Goal: Task Accomplishment & Management: Use online tool/utility

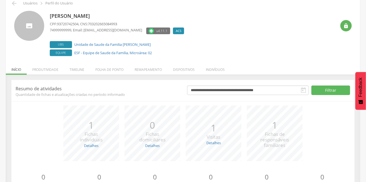
scroll to position [26, 0]
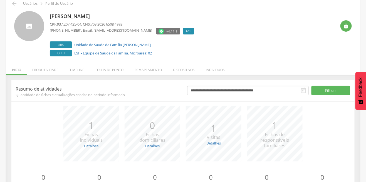
click at [40, 73] on li "Produtividade" at bounding box center [45, 68] width 37 height 13
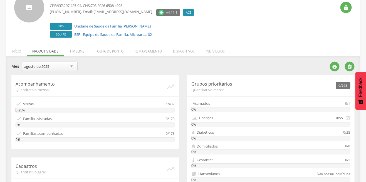
scroll to position [41, 0]
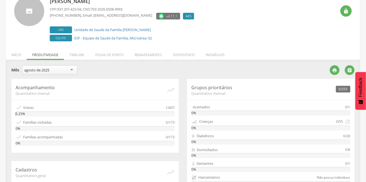
click at [75, 57] on li "Timeline" at bounding box center [77, 53] width 26 height 13
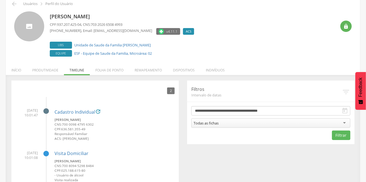
scroll to position [25, 0]
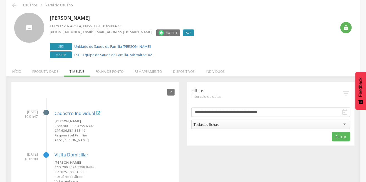
click at [248, 123] on div "Todas as fichas" at bounding box center [271, 124] width 159 height 9
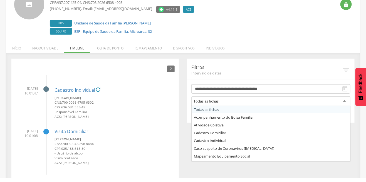
scroll to position [44, 0]
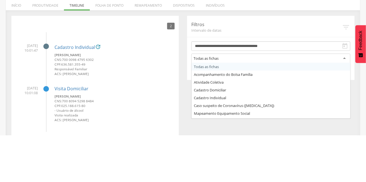
click at [292, 76] on span "Intervalo de datas" at bounding box center [267, 77] width 151 height 5
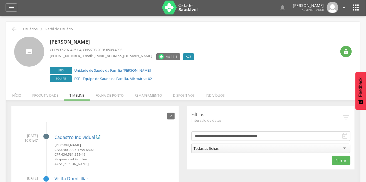
scroll to position [0, 0]
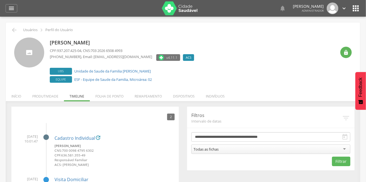
click at [355, 10] on icon "" at bounding box center [356, 8] width 9 height 9
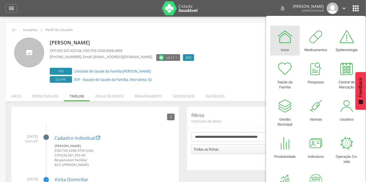
click at [228, 48] on div "[PERSON_NAME] CPF: 937.207.425-04 , CNS: 703 2026 6508 4993 [PHONE_NUMBER] , Em…" at bounding box center [193, 61] width 287 height 47
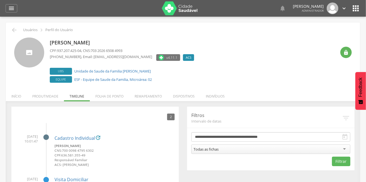
click at [108, 95] on li "Folha de ponto" at bounding box center [109, 95] width 39 height 13
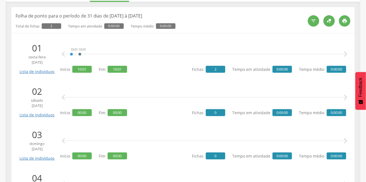
scroll to position [102, 0]
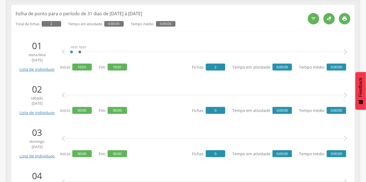
click at [346, 52] on icon "" at bounding box center [346, 52] width 11 height 11
click at [349, 51] on icon "" at bounding box center [346, 52] width 11 height 11
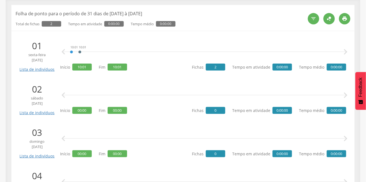
click at [350, 52] on icon "" at bounding box center [346, 52] width 11 height 11
click at [348, 51] on icon "" at bounding box center [346, 52] width 11 height 11
click at [346, 53] on icon "" at bounding box center [346, 52] width 11 height 11
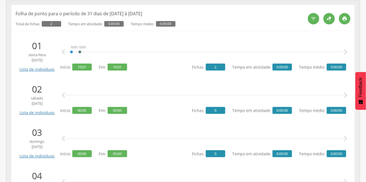
click at [346, 53] on icon "" at bounding box center [346, 52] width 11 height 11
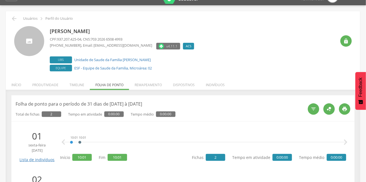
scroll to position [12, 0]
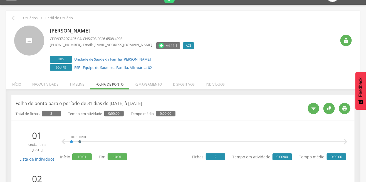
click at [75, 88] on li "Timeline" at bounding box center [77, 83] width 26 height 13
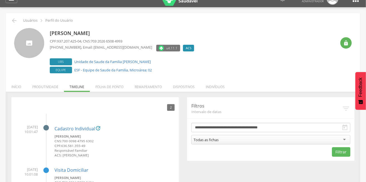
scroll to position [0, 0]
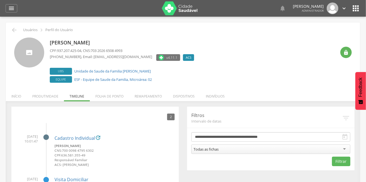
click at [9, 11] on icon "" at bounding box center [11, 8] width 7 height 7
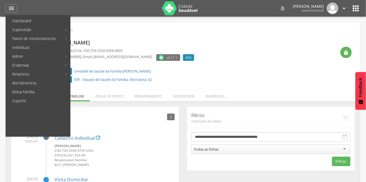
click at [36, 75] on link "Relatórios" at bounding box center [34, 74] width 55 height 9
click at [96, 31] on link "Personalizados" at bounding box center [102, 29] width 63 height 9
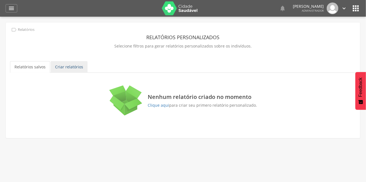
click at [69, 71] on link "Criar relatórios" at bounding box center [69, 67] width 37 height 12
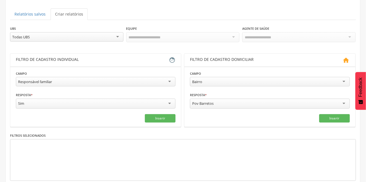
scroll to position [55, 0]
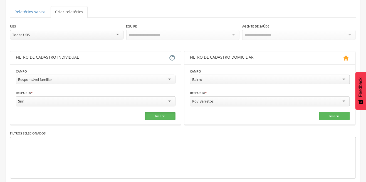
click at [158, 113] on button "Inserir" at bounding box center [160, 116] width 31 height 8
click at [225, 75] on div "Bairro" at bounding box center [270, 79] width 160 height 9
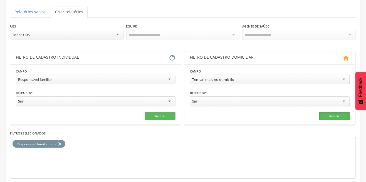
click at [321, 112] on button "Inserir" at bounding box center [335, 116] width 31 height 8
click at [217, 75] on div "Tem animais no domicílio" at bounding box center [270, 79] width 160 height 9
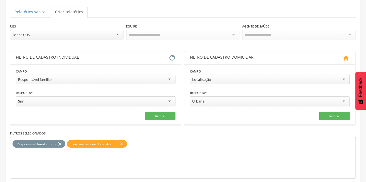
click at [316, 112] on div "Inserir" at bounding box center [270, 116] width 160 height 8
click at [322, 112] on button "Inserir" at bounding box center [335, 116] width 31 height 8
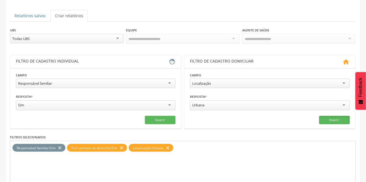
scroll to position [51, 0]
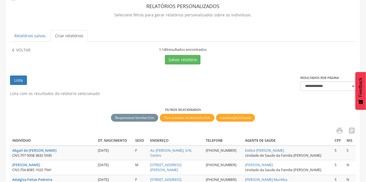
scroll to position [0, 0]
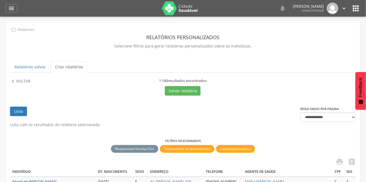
click at [15, 81] on icon "" at bounding box center [13, 82] width 6 height 6
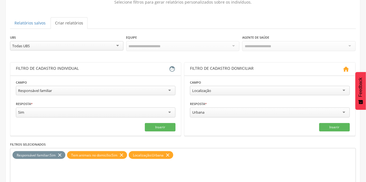
scroll to position [51, 0]
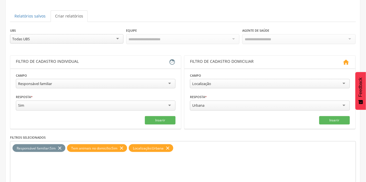
click at [58, 145] on icon "close" at bounding box center [60, 149] width 6 height 8
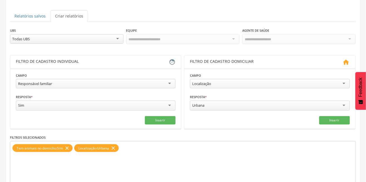
click at [71, 145] on div "Tem animais no domicílio : Sim close" at bounding box center [43, 149] width 60 height 8
click at [69, 145] on icon "close" at bounding box center [67, 149] width 6 height 8
click at [50, 148] on icon "close" at bounding box center [52, 149] width 6 height 8
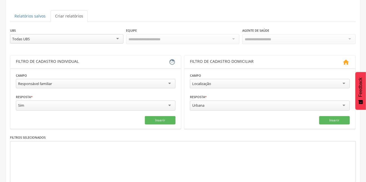
click at [67, 83] on div "Responsável familiar" at bounding box center [96, 83] width 160 height 9
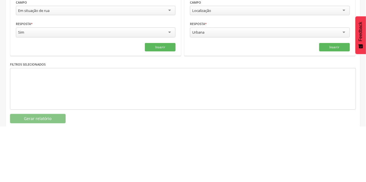
scroll to position [69, 0]
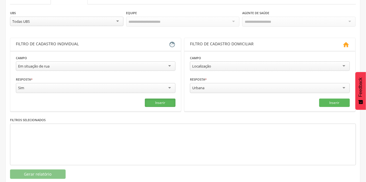
click at [158, 100] on button "Inserir" at bounding box center [160, 103] width 31 height 8
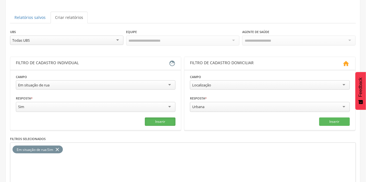
scroll to position [48, 0]
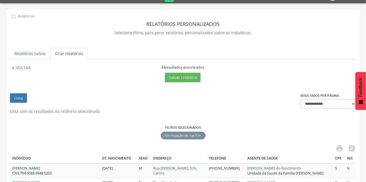
scroll to position [0, 0]
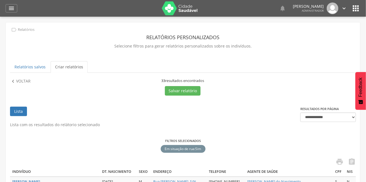
click at [7, 8] on div "" at bounding box center [12, 8] width 12 height 8
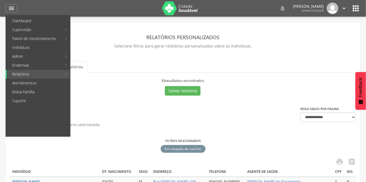
click at [56, 77] on link "Relatórios" at bounding box center [34, 74] width 55 height 9
click at [92, 23] on link "Acompanhamento" at bounding box center [102, 20] width 63 height 9
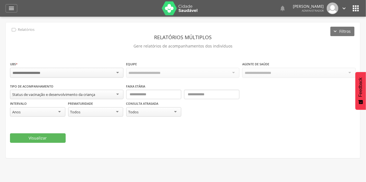
click at [80, 70] on div at bounding box center [67, 73] width 114 height 10
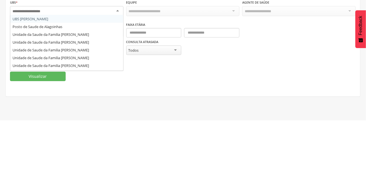
click at [91, 118] on fieldset "**********" at bounding box center [183, 102] width 346 height 82
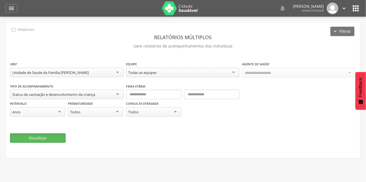
click at [50, 140] on button "Visualizar" at bounding box center [38, 138] width 56 height 9
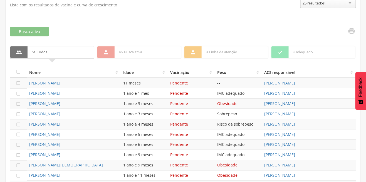
scroll to position [196, 0]
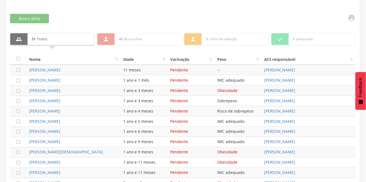
click at [17, 58] on icon "" at bounding box center [19, 59] width 6 height 6
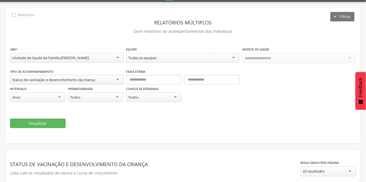
scroll to position [0, 0]
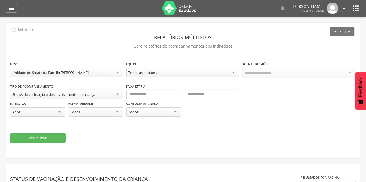
click at [13, 8] on icon "" at bounding box center [11, 8] width 7 height 7
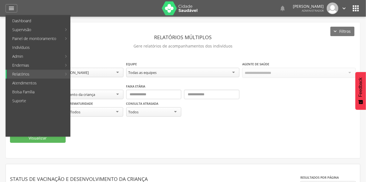
click at [205, 134] on div "Visualizar" at bounding box center [183, 138] width 346 height 9
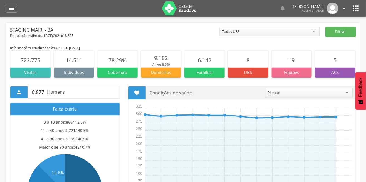
click at [9, 10] on icon "" at bounding box center [11, 8] width 7 height 7
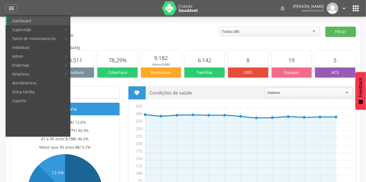
click at [30, 69] on link "Endemias" at bounding box center [34, 65] width 55 height 9
click at [89, 67] on link "Relatórios" at bounding box center [98, 65] width 54 height 9
click at [175, 21] on link "Resumo do trabalho de campo" at bounding box center [172, 20] width 75 height 9
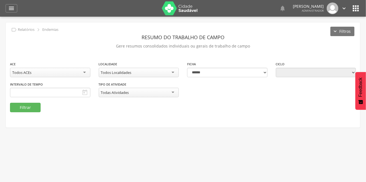
type input "**********"
click at [35, 111] on button "Filtrar" at bounding box center [25, 107] width 31 height 9
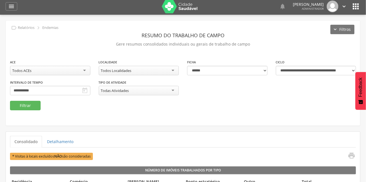
scroll to position [1, 0]
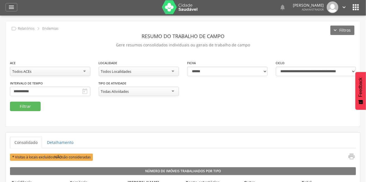
click at [1, 19] on div " Supervisão  Distritos  Ubs adicionar ubs  Coordenador: - Staging Mairi / B…" at bounding box center [183, 107] width 366 height 182
